Goal: Task Accomplishment & Management: Use online tool/utility

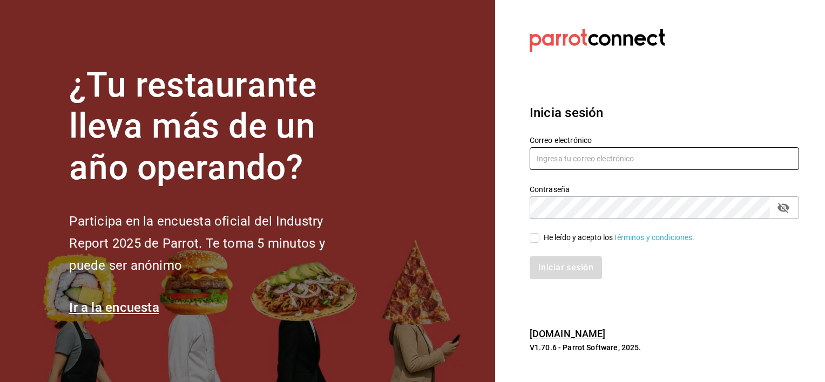
type input "[EMAIL_ADDRESS][DOMAIN_NAME]"
click at [538, 237] on input "He leído y acepto los Términos y condiciones." at bounding box center [535, 238] width 10 height 10
checkbox input "true"
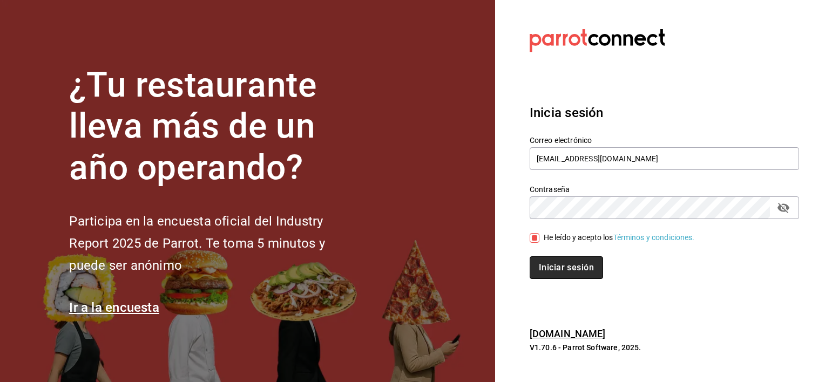
click at [565, 268] on button "Iniciar sesión" at bounding box center [566, 267] width 73 height 23
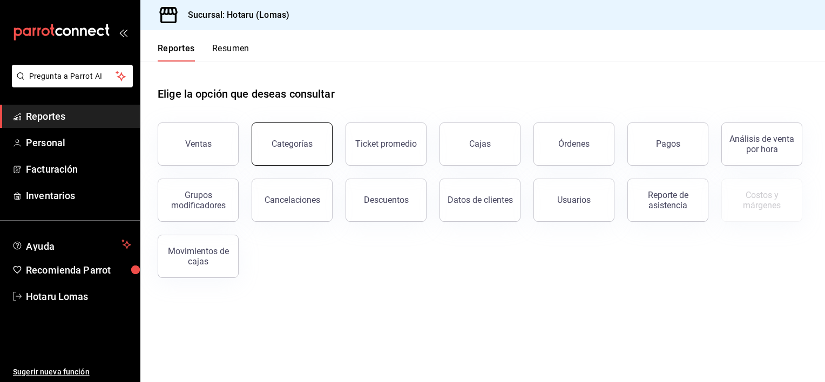
click at [307, 147] on div "Categorías" at bounding box center [292, 144] width 41 height 10
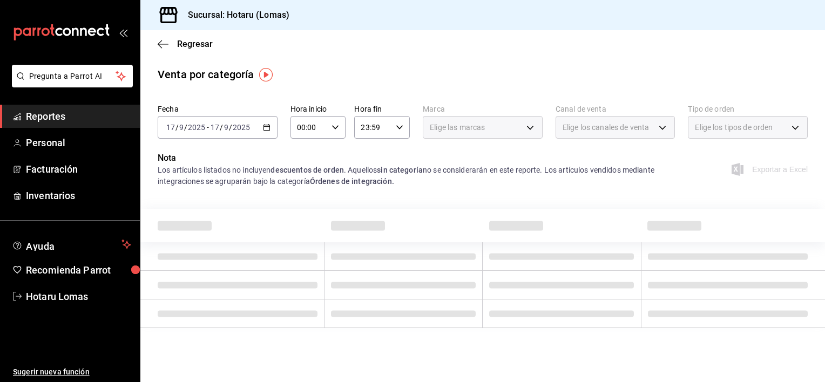
click at [222, 129] on span "/" at bounding box center [221, 127] width 3 height 9
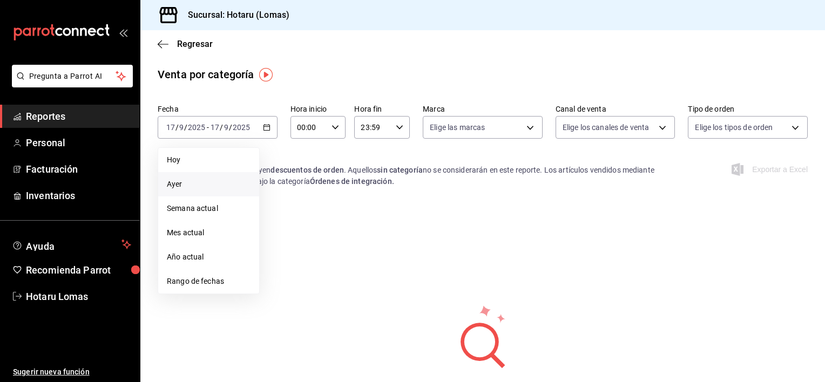
click at [181, 190] on li "Ayer" at bounding box center [208, 184] width 101 height 24
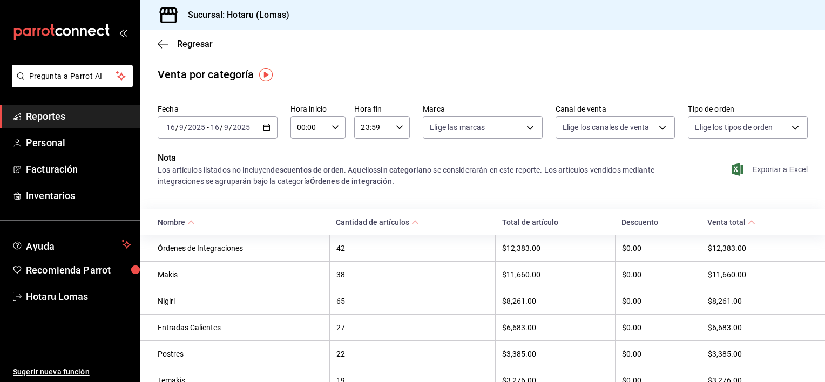
click at [764, 164] on span "Exportar a Excel" at bounding box center [771, 169] width 74 height 13
click at [73, 295] on span "Hotaru Lomas" at bounding box center [78, 296] width 105 height 15
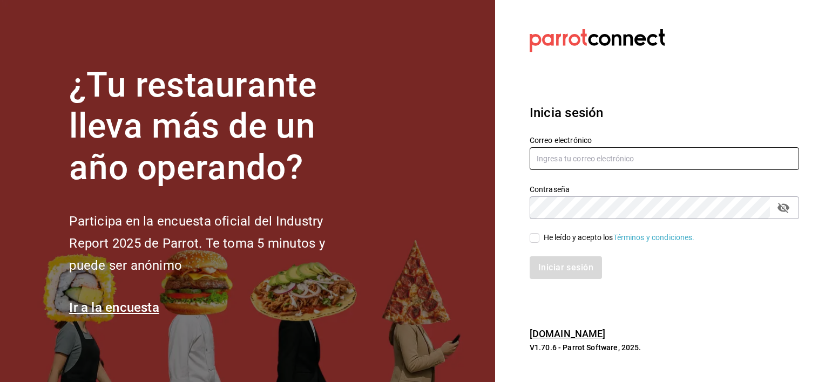
type input "[EMAIL_ADDRESS][PERSON_NAME][DOMAIN_NAME]"
